Goal: Task Accomplishment & Management: Use online tool/utility

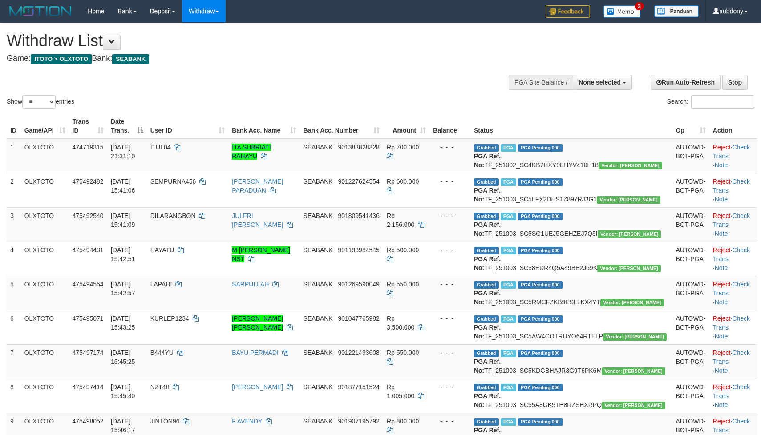
select select
select select "**"
click at [324, 68] on div at bounding box center [381, 68] width 748 height 0
select select
select select "**"
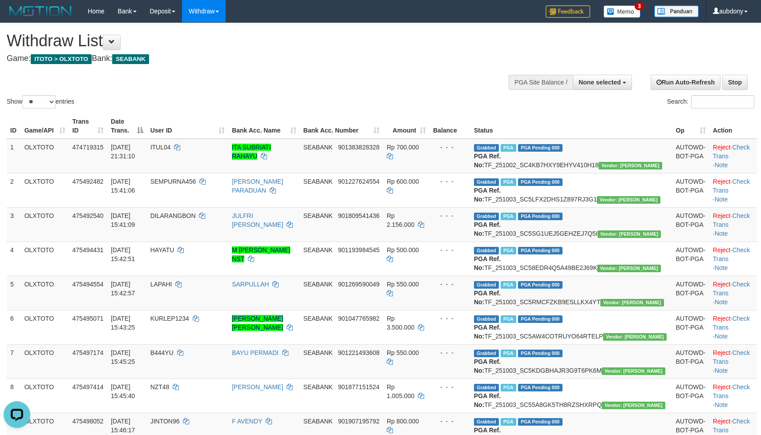
click at [393, 77] on div "Show ** ** ** *** entries Search:" at bounding box center [380, 66] width 761 height 87
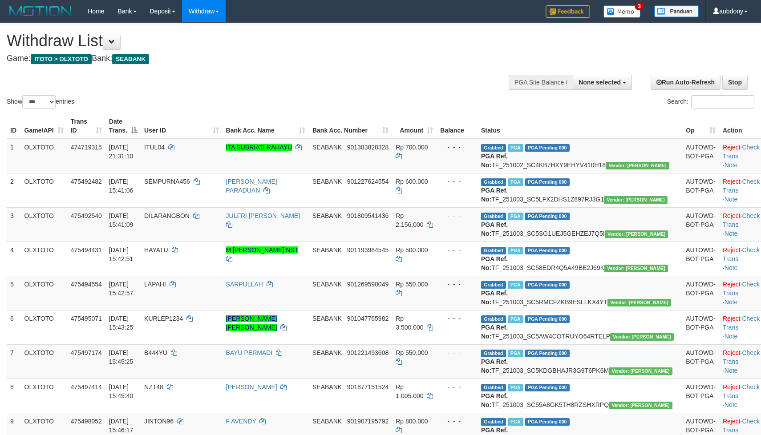
select select
select select "***"
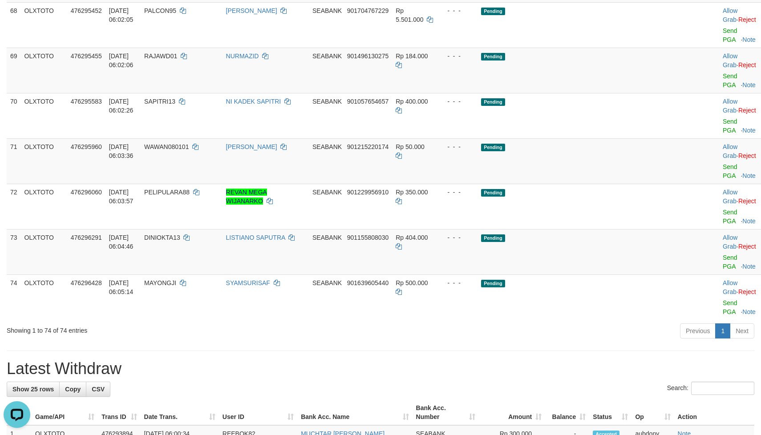
drag, startPoint x: 600, startPoint y: 105, endPoint x: 600, endPoint y: 90, distance: 14.7
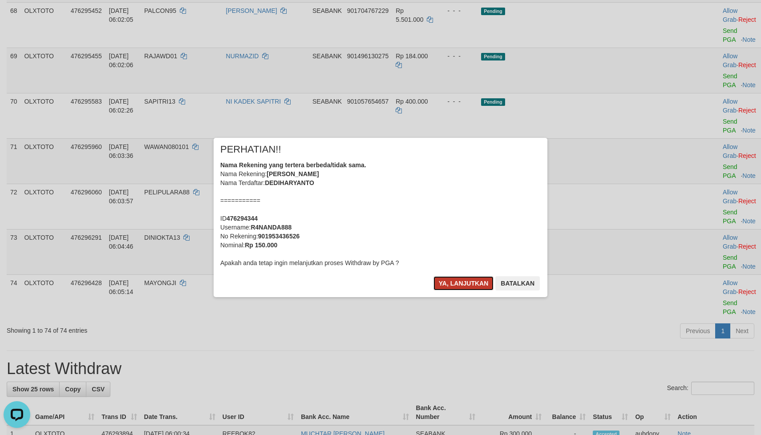
click at [448, 289] on button "Ya, lanjutkan" at bounding box center [464, 283] width 61 height 14
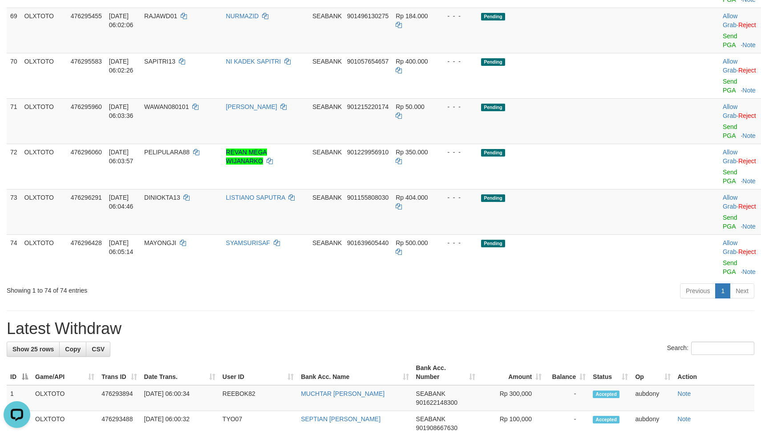
drag, startPoint x: 567, startPoint y: 162, endPoint x: 572, endPoint y: 162, distance: 4.9
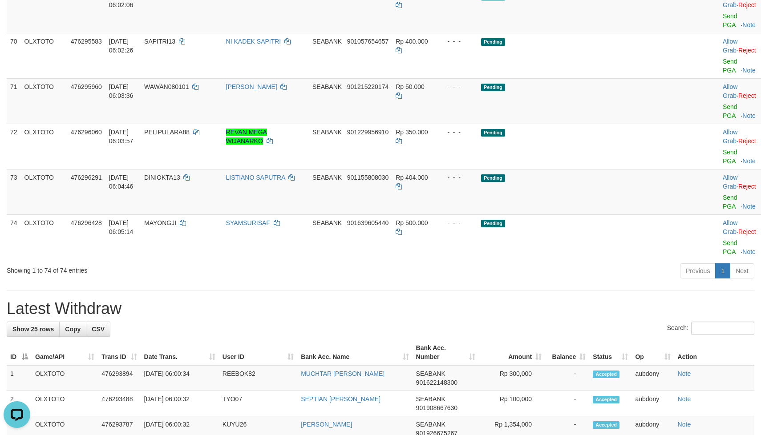
drag, startPoint x: 591, startPoint y: 186, endPoint x: 597, endPoint y: 185, distance: 6.4
drag, startPoint x: 599, startPoint y: 185, endPoint x: 703, endPoint y: 162, distance: 106.6
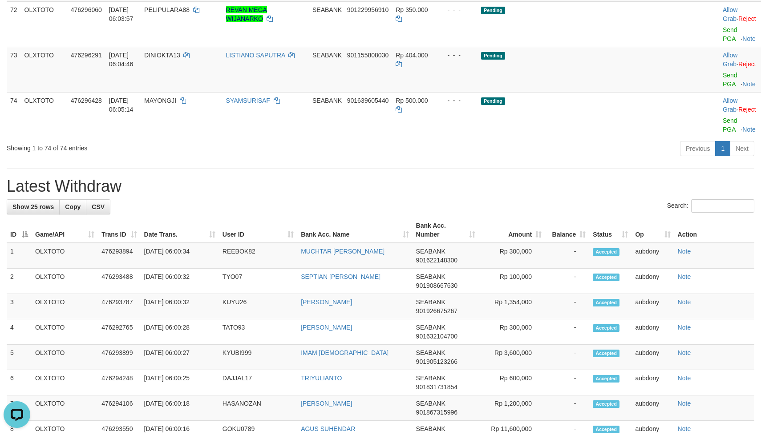
scroll to position [2678, 0]
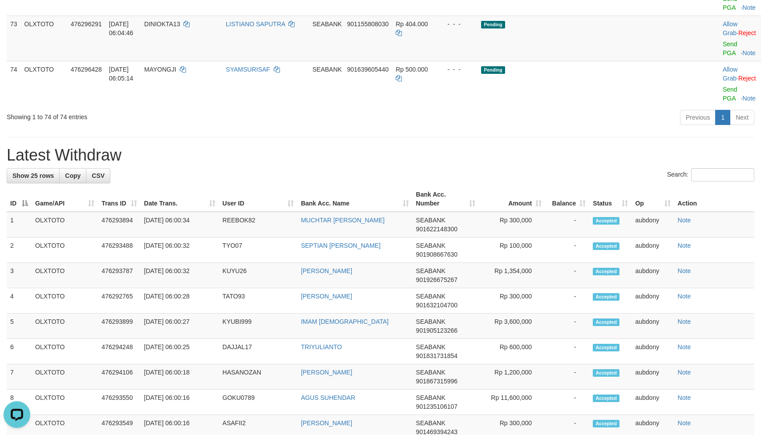
drag, startPoint x: 605, startPoint y: 92, endPoint x: 664, endPoint y: 78, distance: 60.5
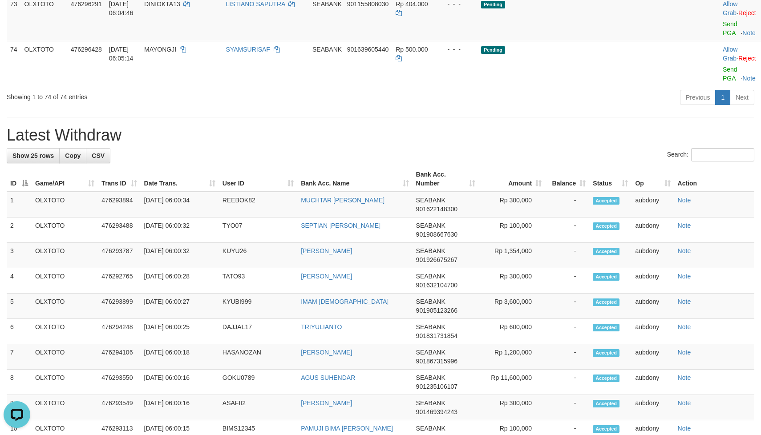
drag, startPoint x: 662, startPoint y: 51, endPoint x: 648, endPoint y: 61, distance: 17.7
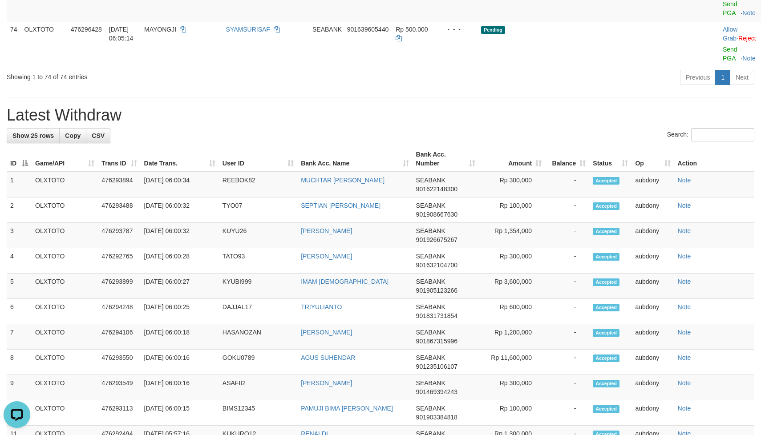
drag, startPoint x: 605, startPoint y: 137, endPoint x: 595, endPoint y: 149, distance: 15.8
drag, startPoint x: 596, startPoint y: 134, endPoint x: 665, endPoint y: 115, distance: 71.5
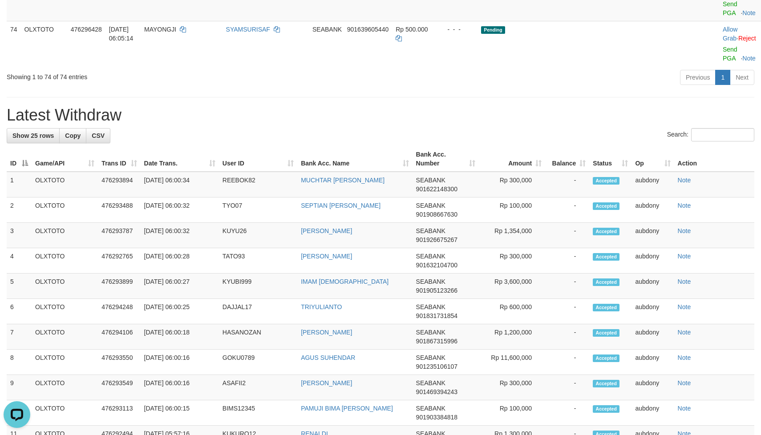
drag, startPoint x: 589, startPoint y: 119, endPoint x: 601, endPoint y: 127, distance: 13.8
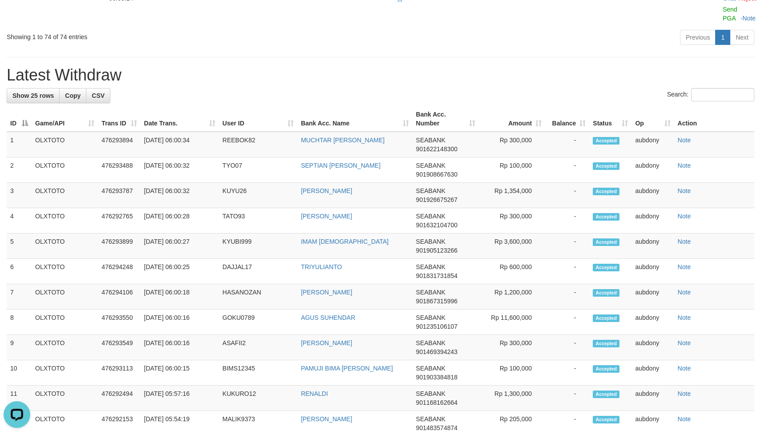
drag, startPoint x: 603, startPoint y: 177, endPoint x: 660, endPoint y: 164, distance: 58.3
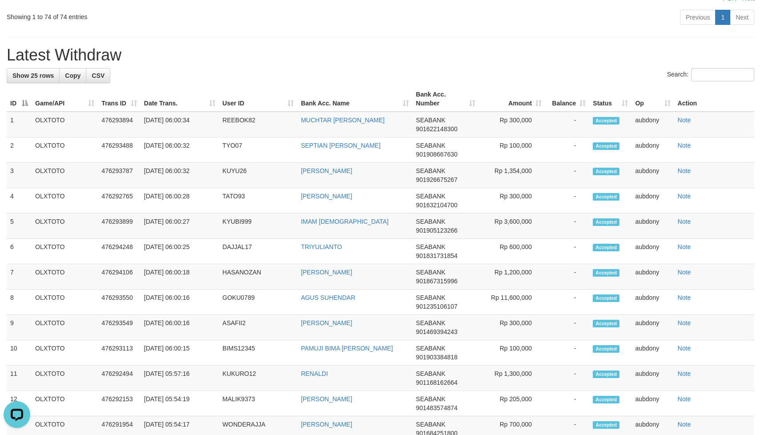
drag, startPoint x: 533, startPoint y: 174, endPoint x: 548, endPoint y: 180, distance: 16.1
drag, startPoint x: 576, startPoint y: 188, endPoint x: 594, endPoint y: 188, distance: 18.7
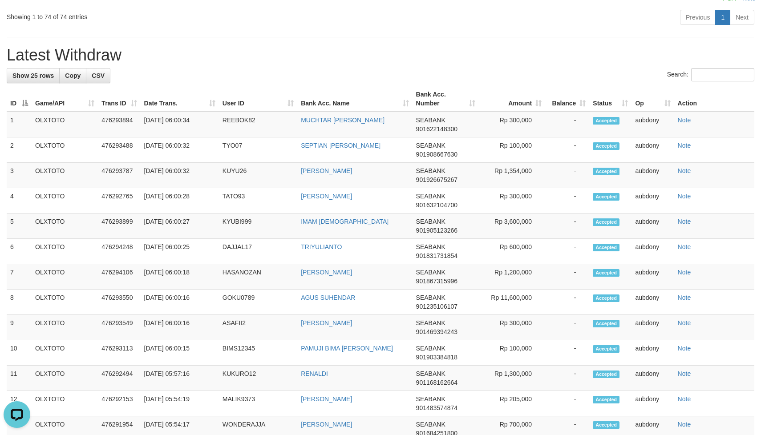
drag, startPoint x: 612, startPoint y: 206, endPoint x: 629, endPoint y: 207, distance: 17.9
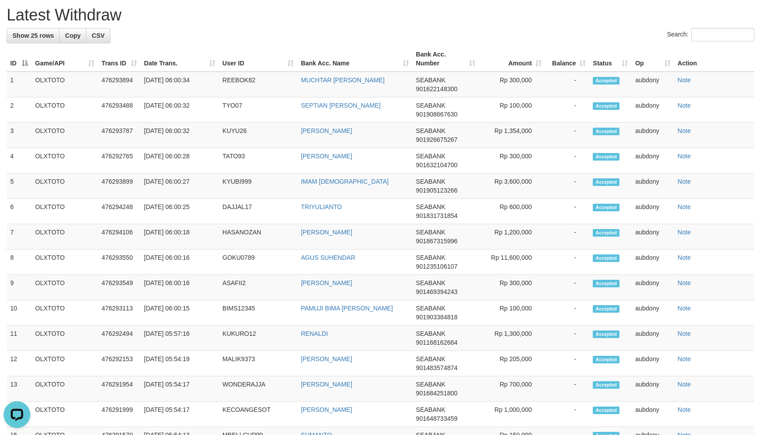
drag, startPoint x: 617, startPoint y: 239, endPoint x: 617, endPoint y: 263, distance: 24.0
drag, startPoint x: 621, startPoint y: 257, endPoint x: 688, endPoint y: 258, distance: 66.8
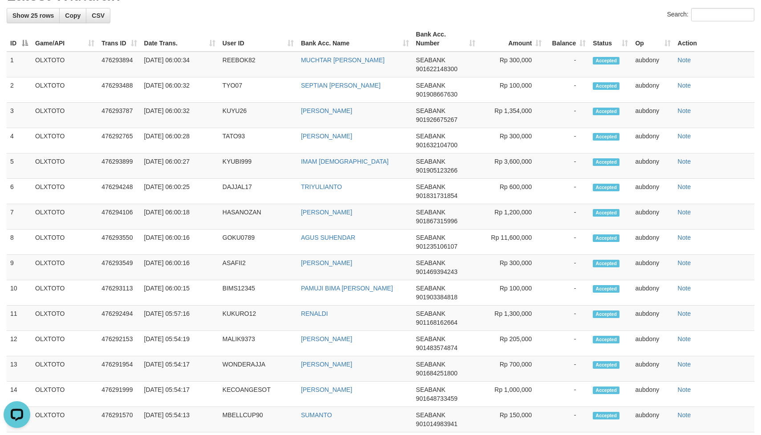
drag, startPoint x: 605, startPoint y: 254, endPoint x: 624, endPoint y: 282, distance: 33.1
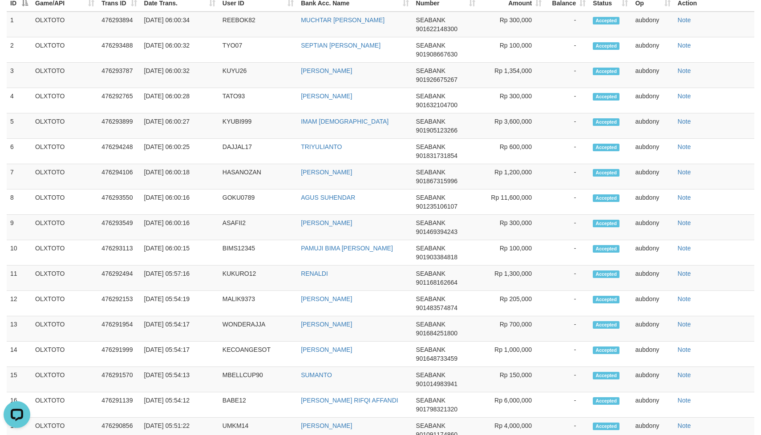
drag, startPoint x: 544, startPoint y: 400, endPoint x: 559, endPoint y: 397, distance: 15.0
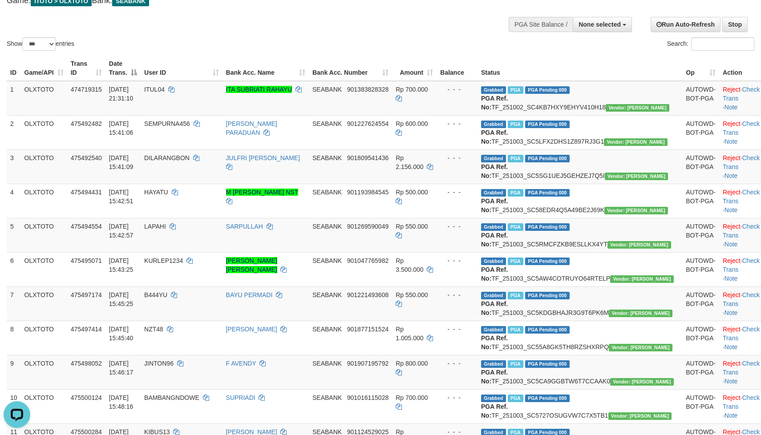
scroll to position [0, 0]
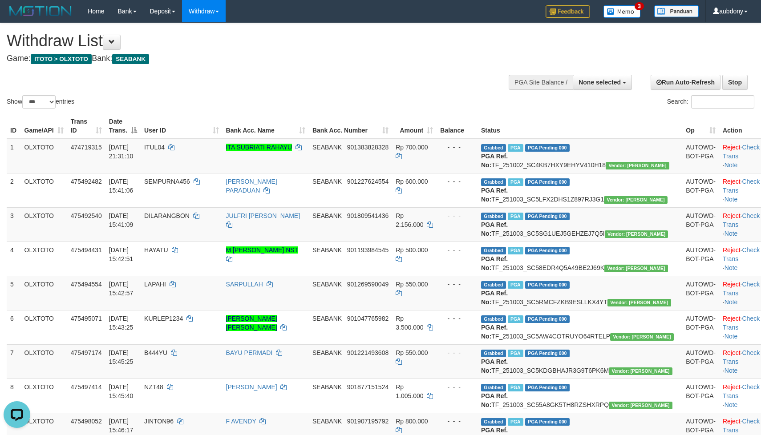
click at [337, 71] on div "Show ** ** ** *** entries Search:" at bounding box center [380, 66] width 761 height 87
